Goal: Check status

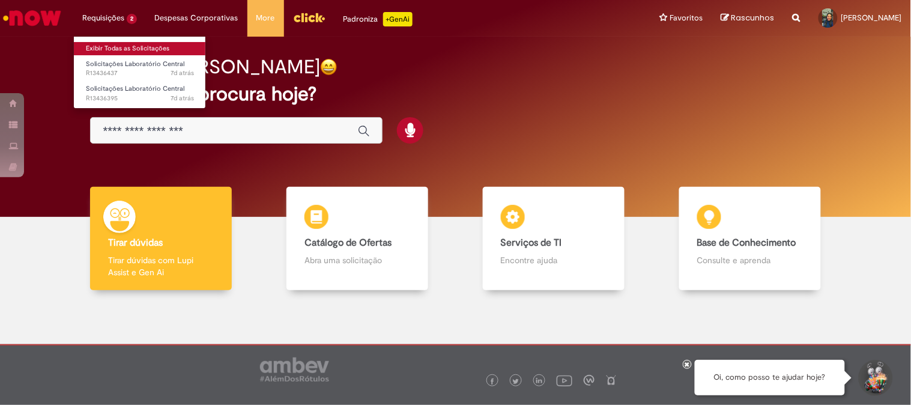
click at [139, 47] on link "Exibir Todas as Solicitações" at bounding box center [140, 48] width 132 height 13
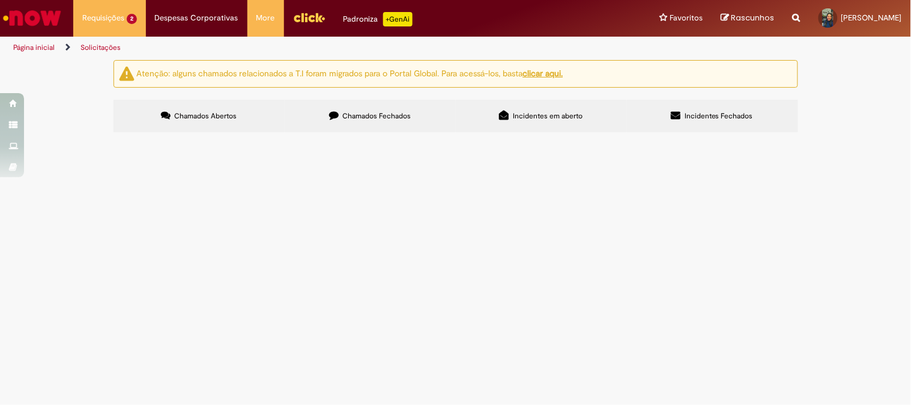
drag, startPoint x: 375, startPoint y: 117, endPoint x: 376, endPoint y: 127, distance: 9.7
click at [376, 118] on span "Chamados Fechados" at bounding box center [376, 116] width 68 height 10
click at [327, 117] on label "Chamados Fechados" at bounding box center [369, 116] width 171 height 32
click at [685, 117] on span "Incidentes Fechados" at bounding box center [718, 116] width 68 height 10
click at [524, 119] on span "Incidentes em aberto" at bounding box center [548, 116] width 70 height 10
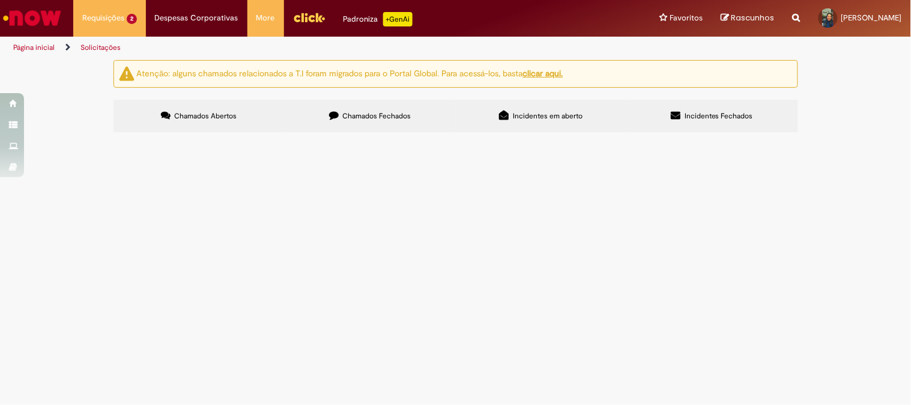
click at [400, 120] on span "Chamados Fechados" at bounding box center [376, 116] width 68 height 10
click at [247, 122] on label "Chamados Abertos" at bounding box center [198, 116] width 171 height 32
click at [328, 119] on label "Chamados Fechados" at bounding box center [369, 116] width 171 height 32
